Goal: Transaction & Acquisition: Purchase product/service

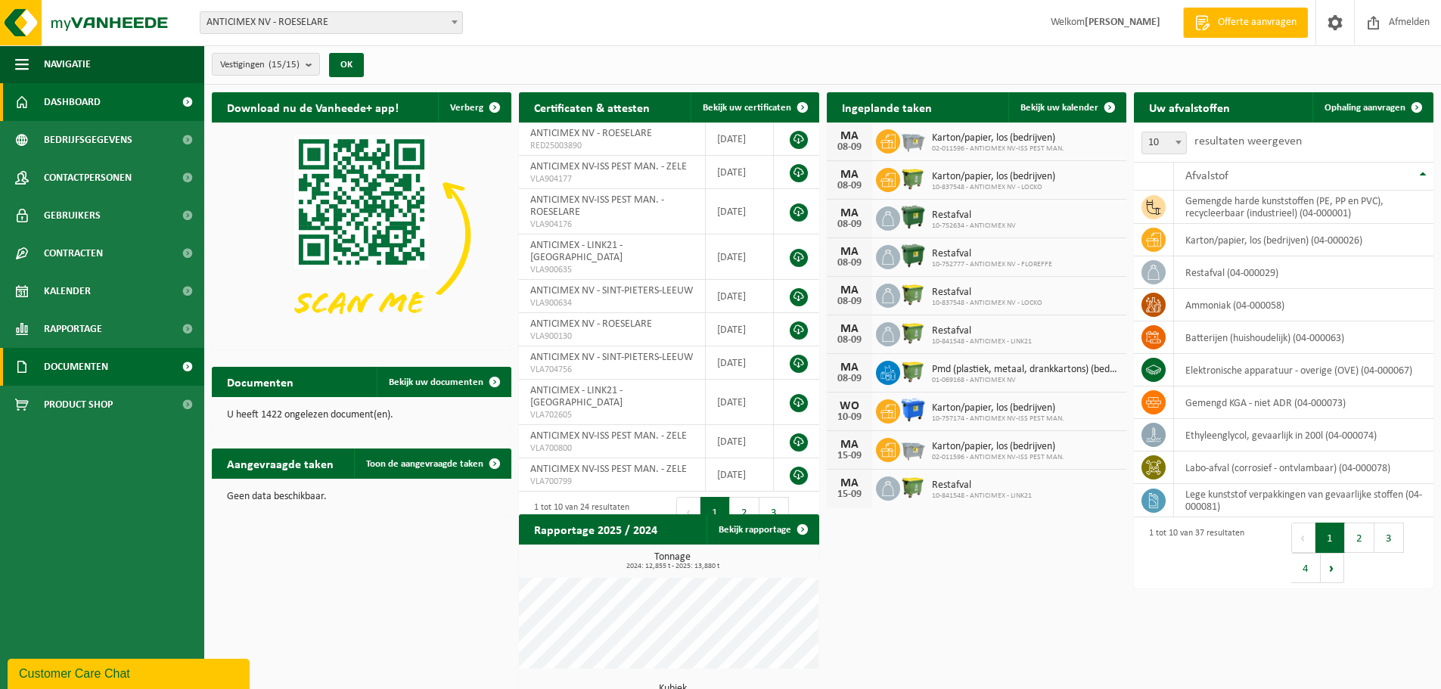
click at [106, 377] on span "Documenten" at bounding box center [76, 367] width 64 height 38
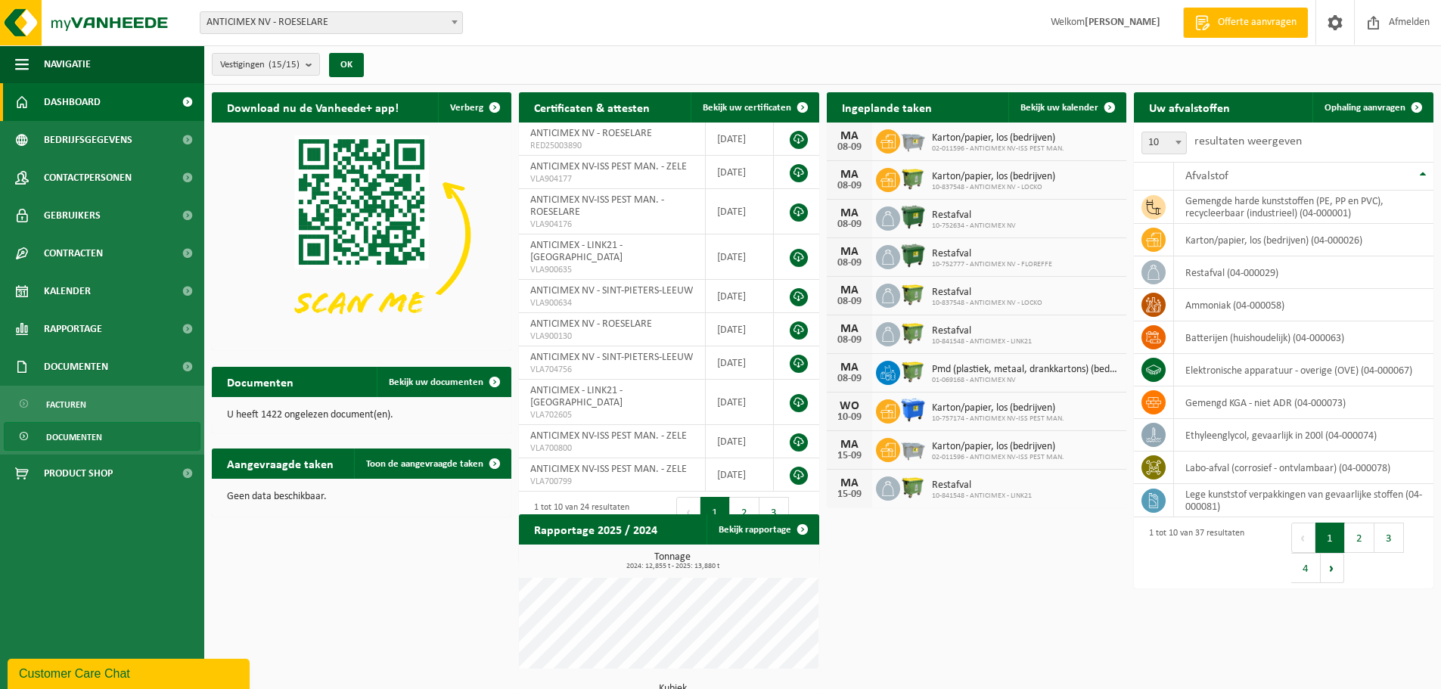
click at [92, 437] on span "Documenten" at bounding box center [74, 437] width 56 height 29
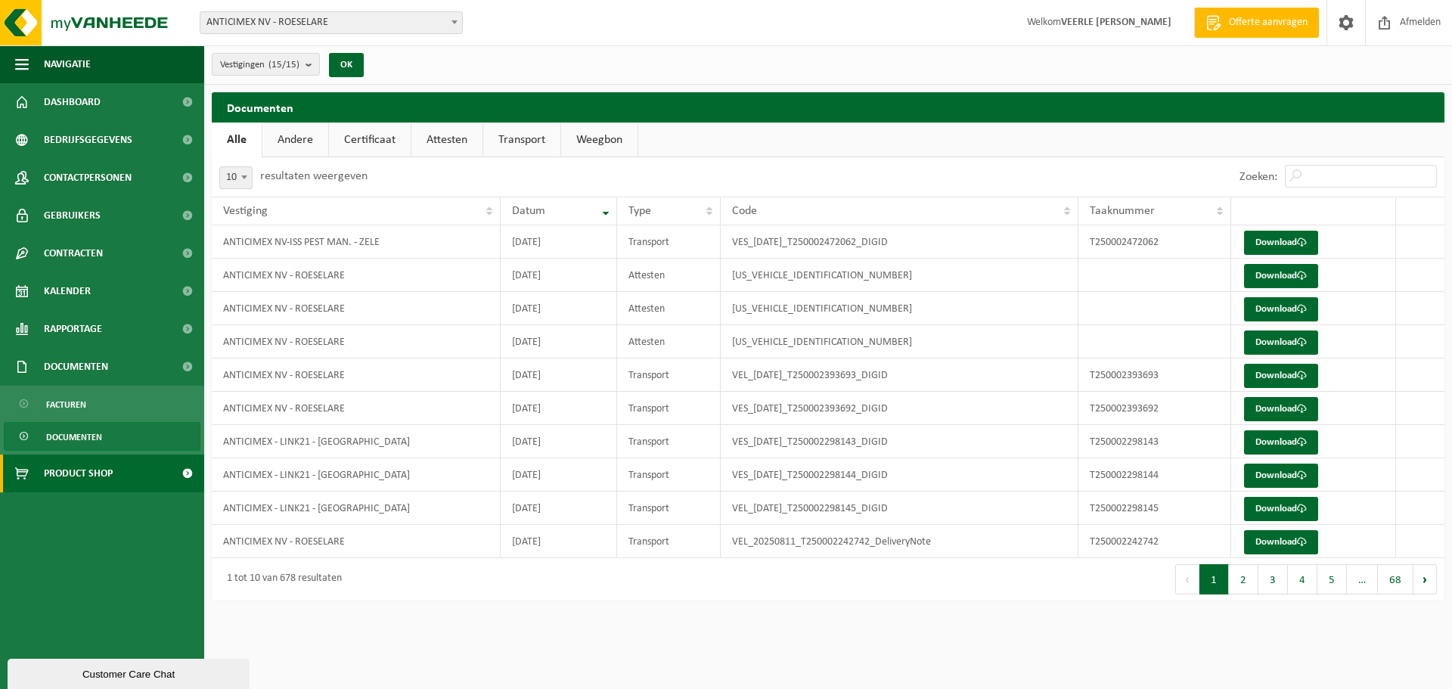
click at [89, 479] on span "Product Shop" at bounding box center [78, 474] width 69 height 38
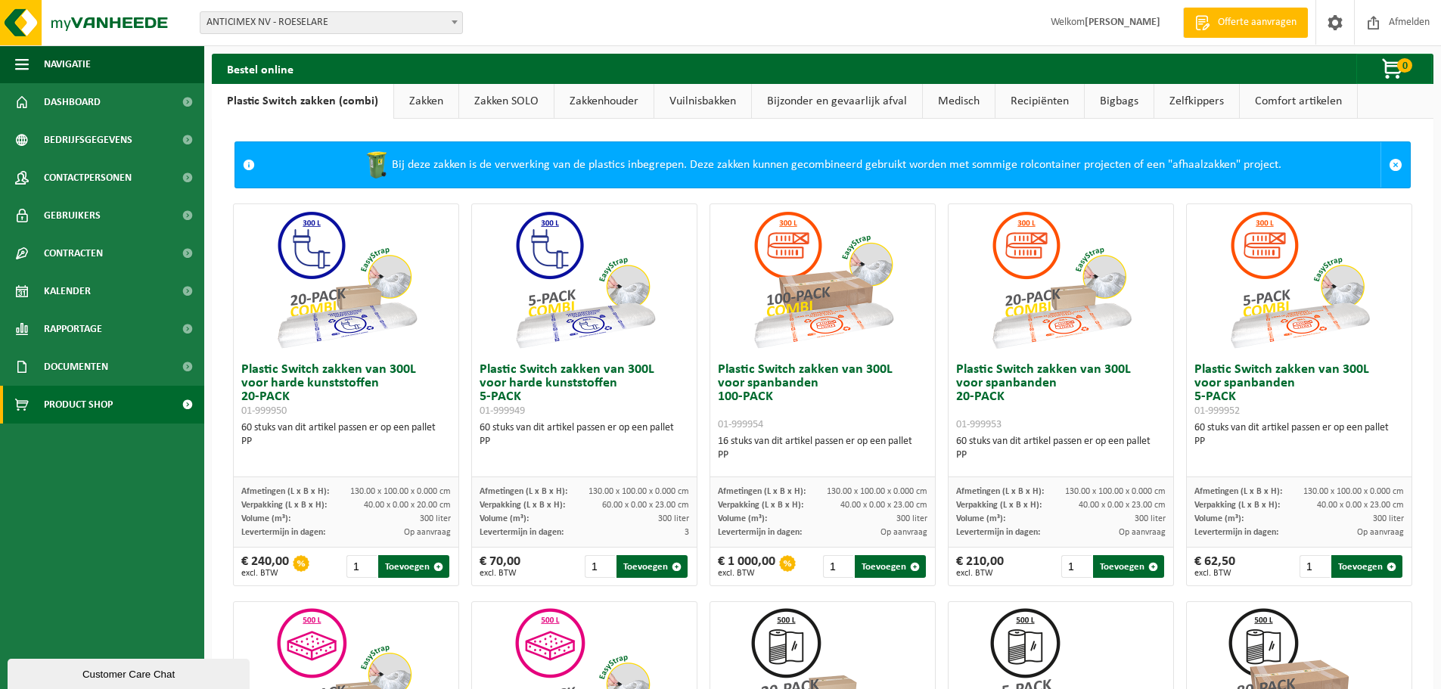
drag, startPoint x: 986, startPoint y: 82, endPoint x: 959, endPoint y: 92, distance: 28.0
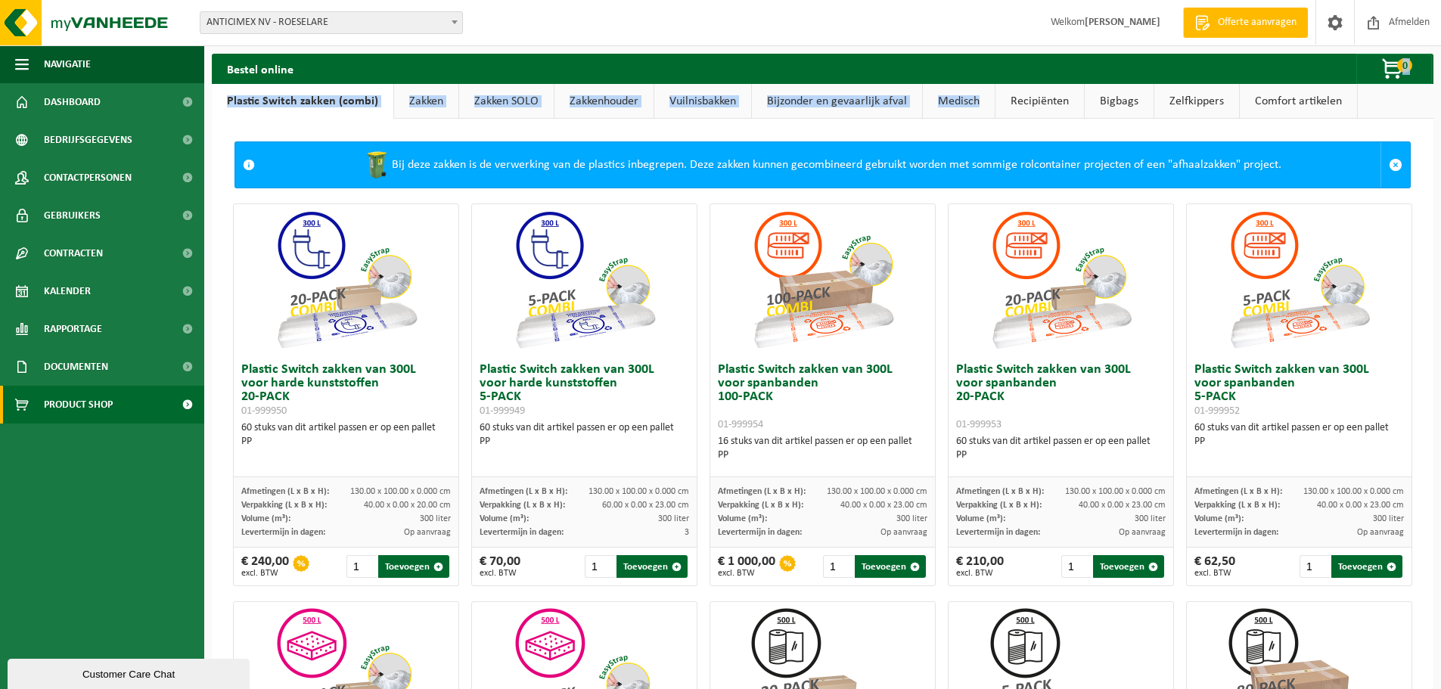
click at [958, 93] on link "Medisch" at bounding box center [959, 101] width 72 height 35
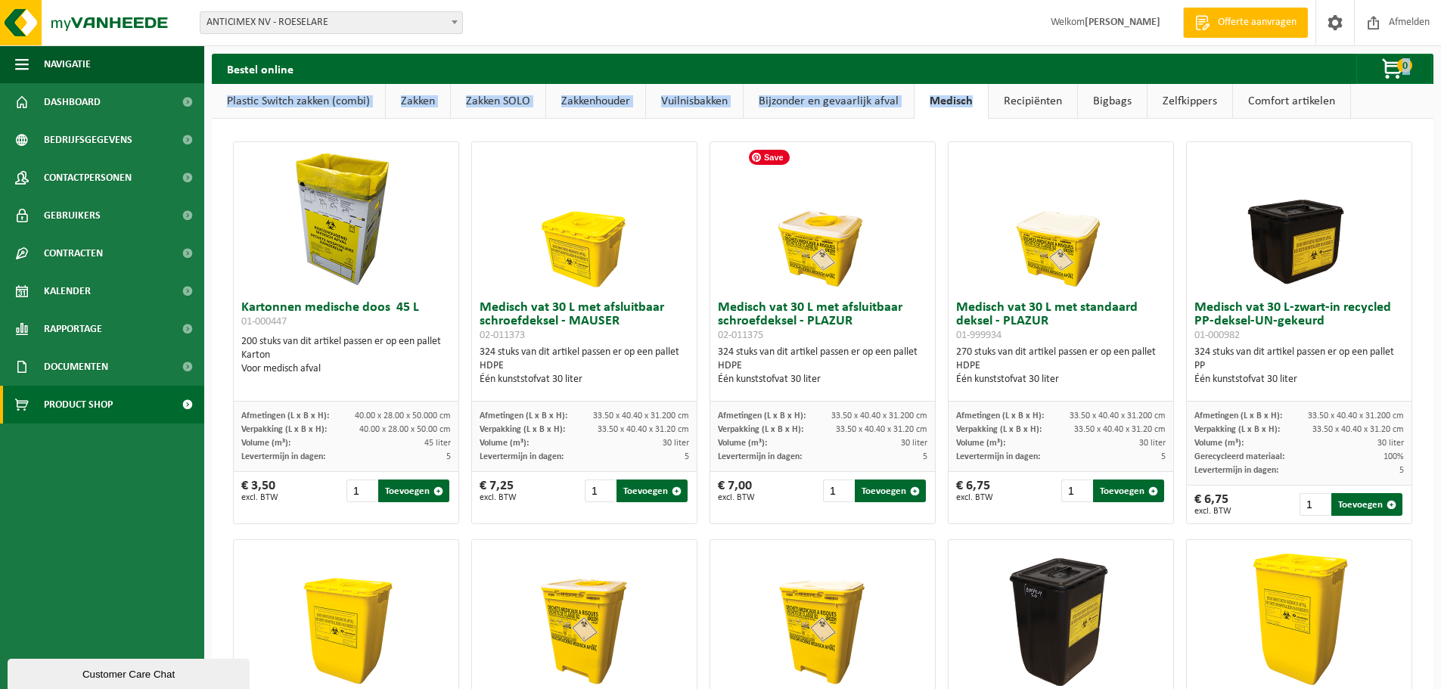
click at [840, 180] on img at bounding box center [822, 217] width 151 height 151
click at [869, 101] on link "Bijzonder en gevaarlijk afval" at bounding box center [829, 101] width 170 height 35
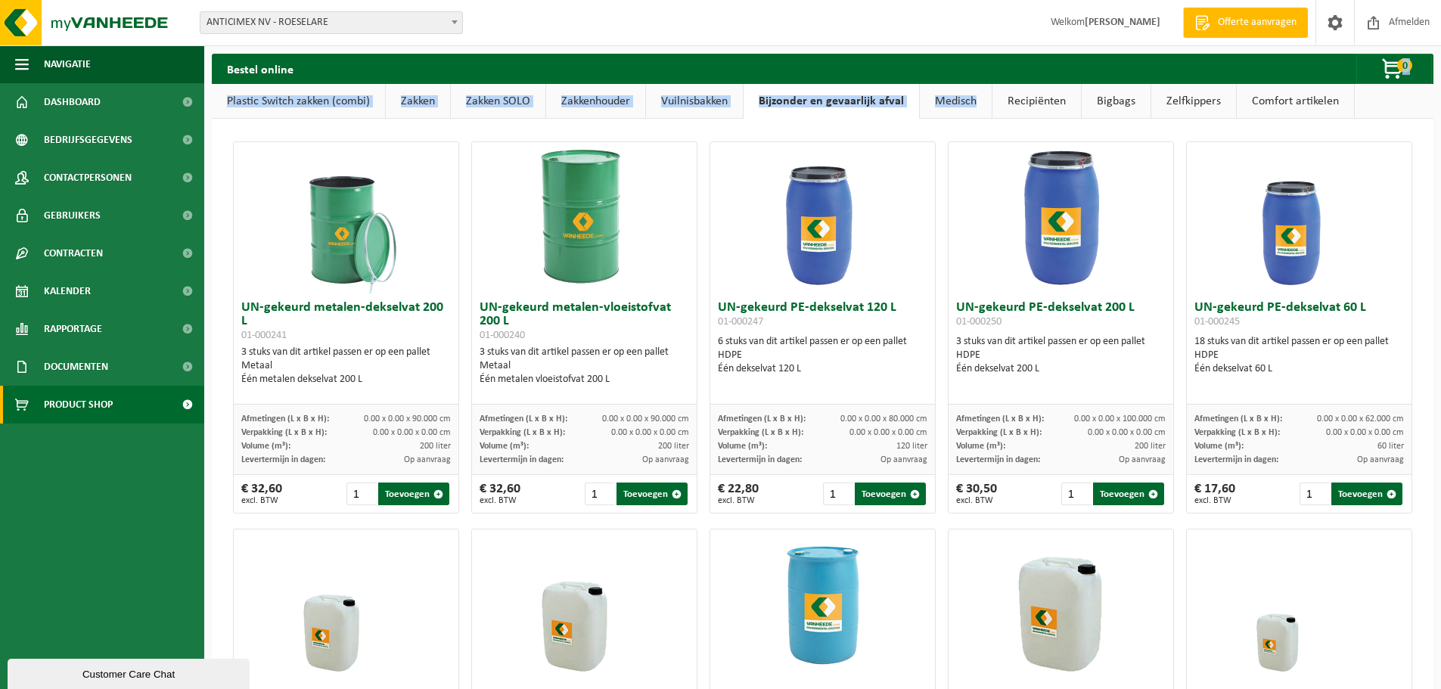
click at [950, 98] on link "Medisch" at bounding box center [956, 101] width 72 height 35
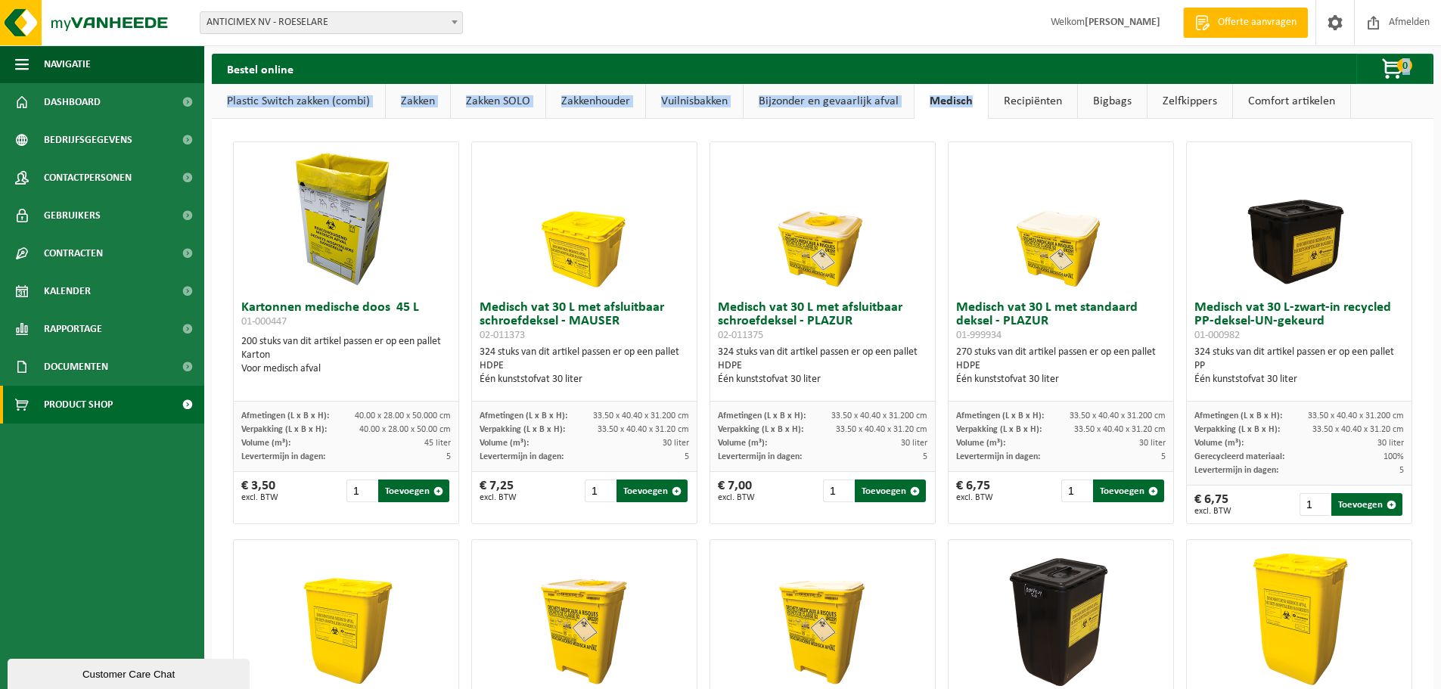
click at [1040, 101] on link "Recipiënten" at bounding box center [1033, 101] width 89 height 35
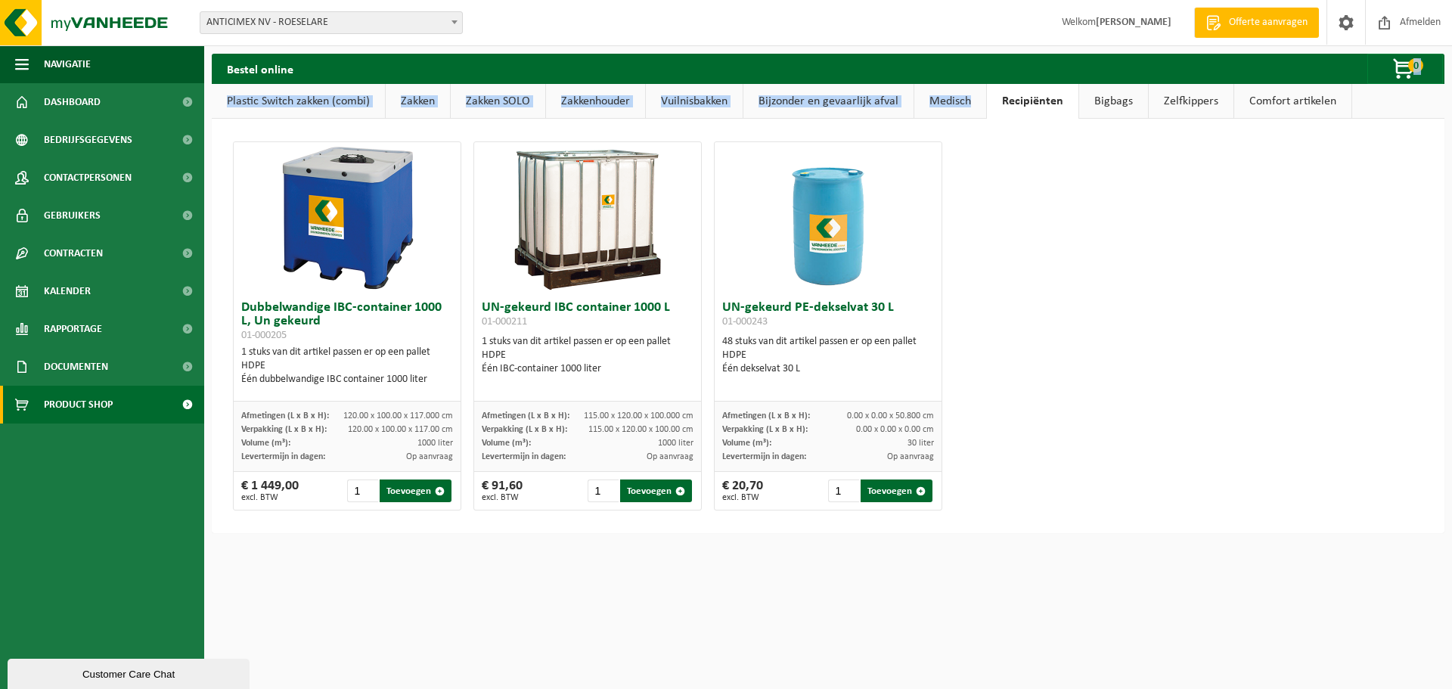
click at [300, 101] on link "Plastic Switch zakken (combi)" at bounding box center [298, 101] width 173 height 35
